Goal: Find contact information: Find contact information

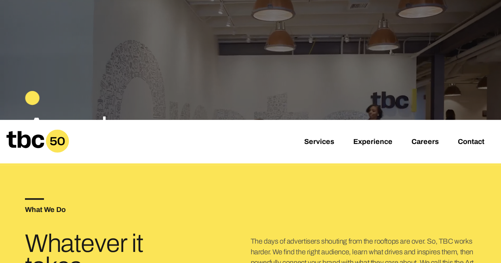
scroll to position [105, 0]
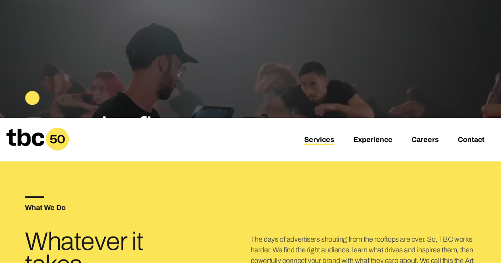
click at [323, 136] on link "Services" at bounding box center [319, 141] width 30 height 10
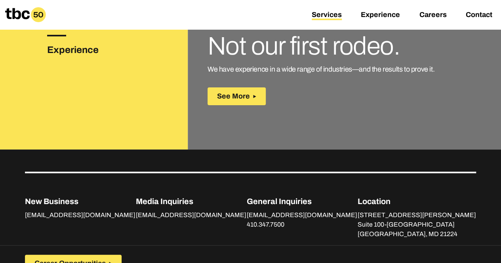
scroll to position [1393, 0]
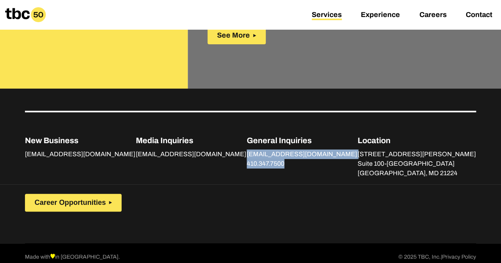
drag, startPoint x: 258, startPoint y: 143, endPoint x: 324, endPoint y: 168, distance: 70.1
click at [324, 168] on div "New Business [EMAIL_ADDRESS][DOMAIN_NAME] Media Inquiries [EMAIL_ADDRESS][DOMAI…" at bounding box center [250, 144] width 451 height 67
copy p "[EMAIL_ADDRESS][DOMAIN_NAME] 410.347.7500"
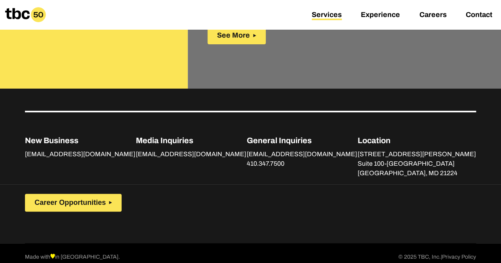
click at [163, 191] on div "Career Opportunities" at bounding box center [250, 198] width 451 height 27
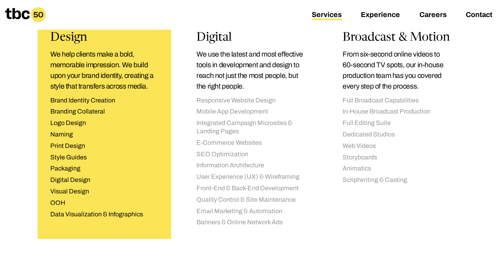
scroll to position [794, 0]
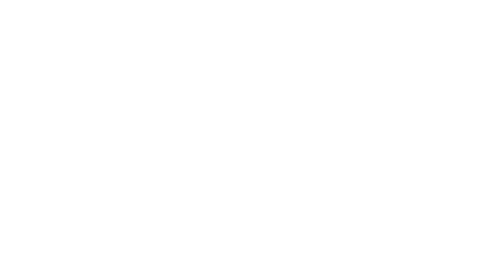
scroll to position [11, 0]
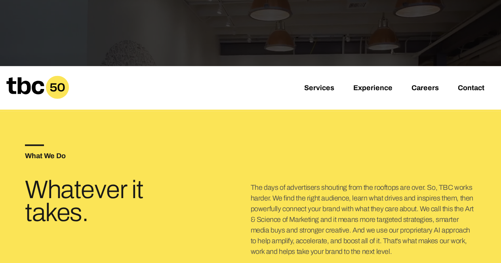
scroll to position [157, 0]
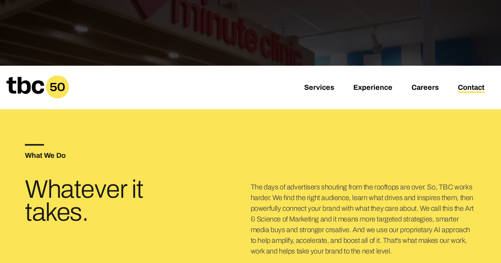
click at [464, 86] on link "Contact" at bounding box center [471, 89] width 27 height 10
